Goal: Find specific page/section

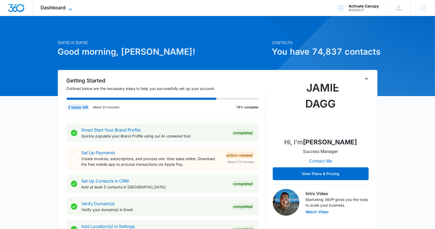
click at [58, 6] on span "Dashboard" at bounding box center [53, 8] width 25 height 6
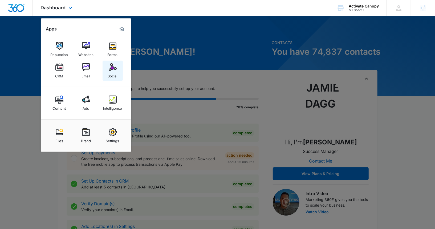
click at [110, 72] on div "Social" at bounding box center [113, 74] width 10 height 7
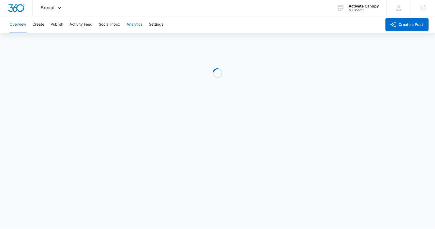
click at [136, 24] on button "Analytics" at bounding box center [135, 24] width 16 height 17
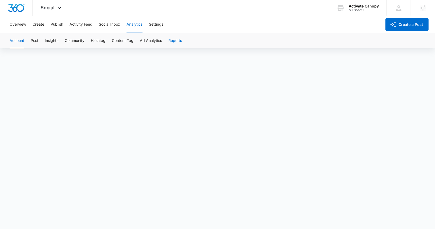
click at [171, 40] on button "Reports" at bounding box center [175, 40] width 14 height 15
click at [178, 41] on button "Reports" at bounding box center [175, 40] width 14 height 15
